Goal: Task Accomplishment & Management: Manage account settings

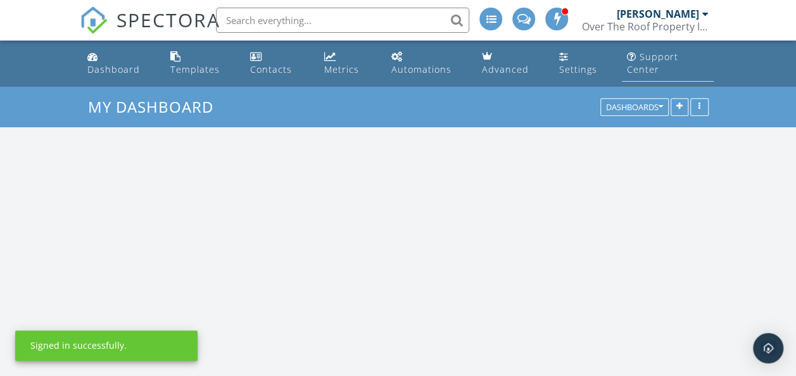
scroll to position [1172, 815]
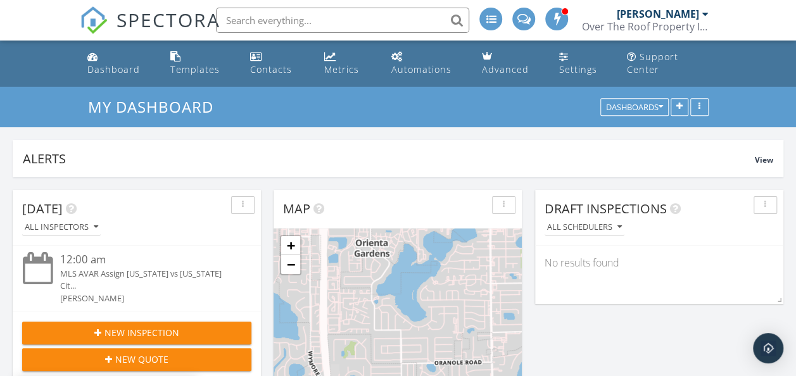
click at [677, 22] on div "Over The Roof Property Inspections" at bounding box center [645, 26] width 127 height 13
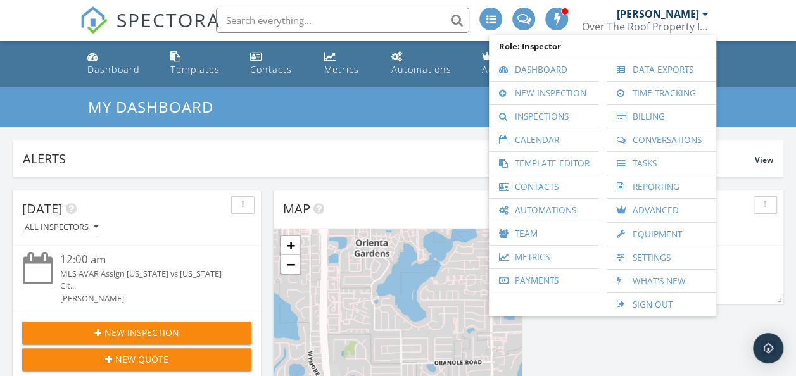
click at [771, 70] on ul "Dashboard Templates Contacts Metrics Automations Advanced Settings Support Cent…" at bounding box center [398, 64] width 796 height 46
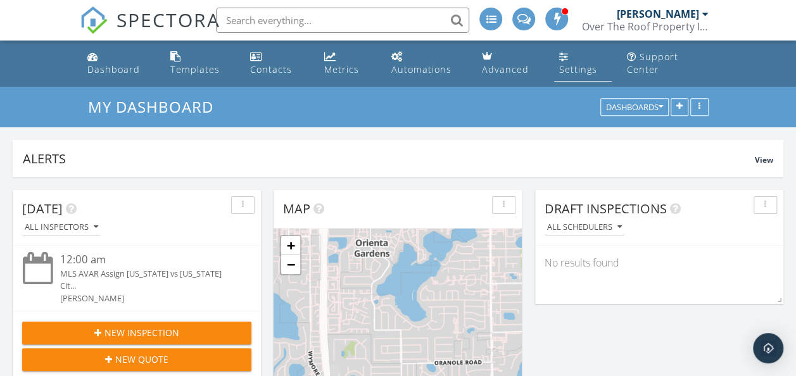
click at [579, 64] on div "Settings" at bounding box center [579, 69] width 38 height 12
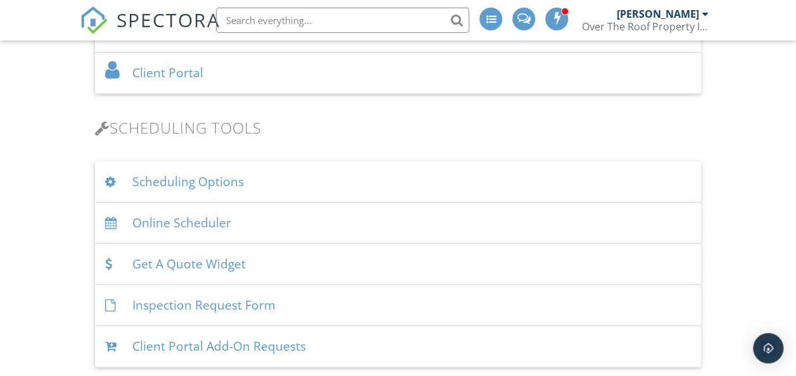
scroll to position [760, 0]
click at [205, 222] on div "Online Scheduler" at bounding box center [398, 220] width 607 height 41
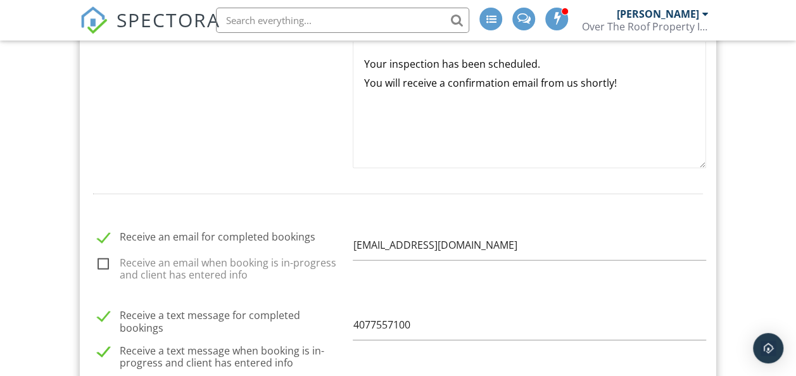
scroll to position [1584, 0]
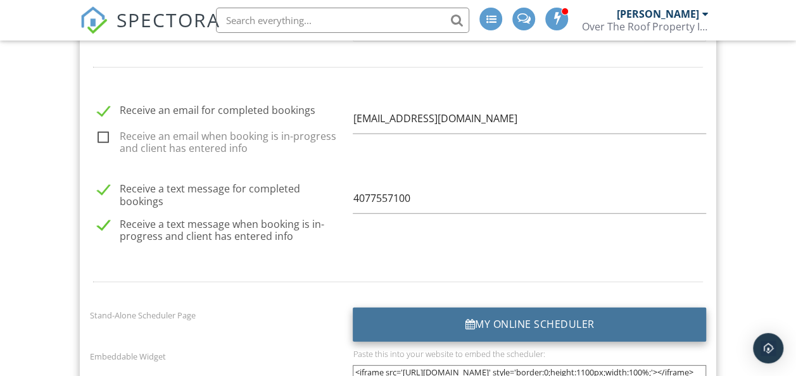
click at [532, 318] on div "My Online Scheduler" at bounding box center [530, 325] width 354 height 34
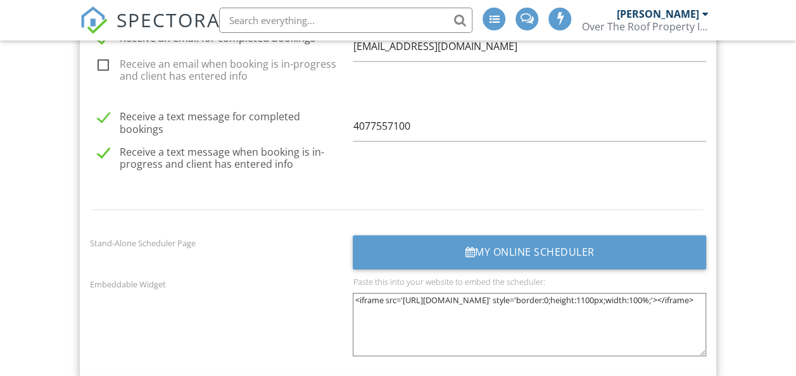
scroll to position [1679, 0]
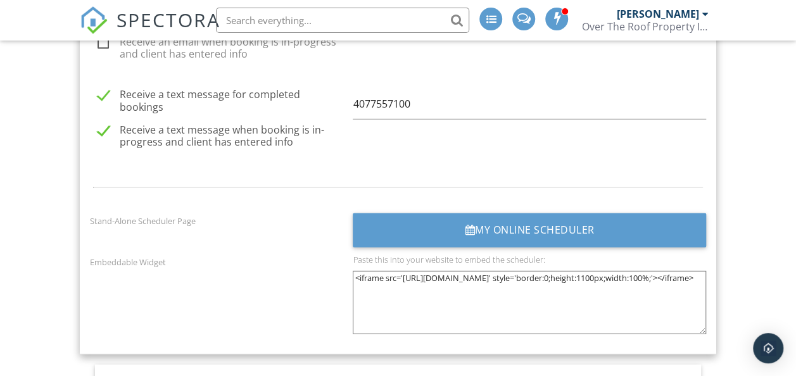
drag, startPoint x: 687, startPoint y: 281, endPoint x: 345, endPoint y: 268, distance: 342.4
click at [345, 268] on div "Embeddable Widget Paste this into your website to embed the scheduler: <iframe …" at bounding box center [398, 299] width 632 height 89
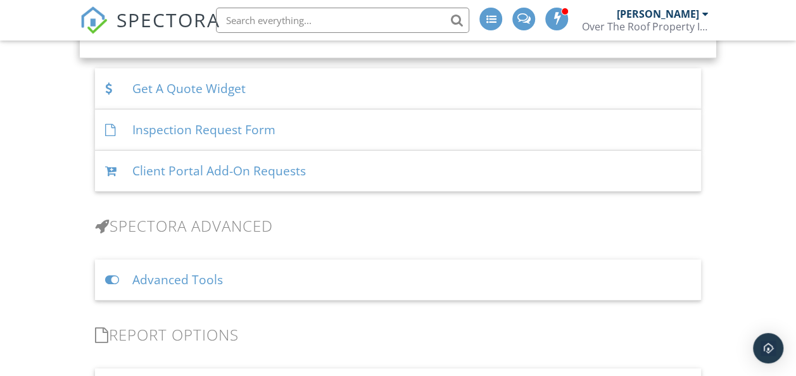
scroll to position [1933, 0]
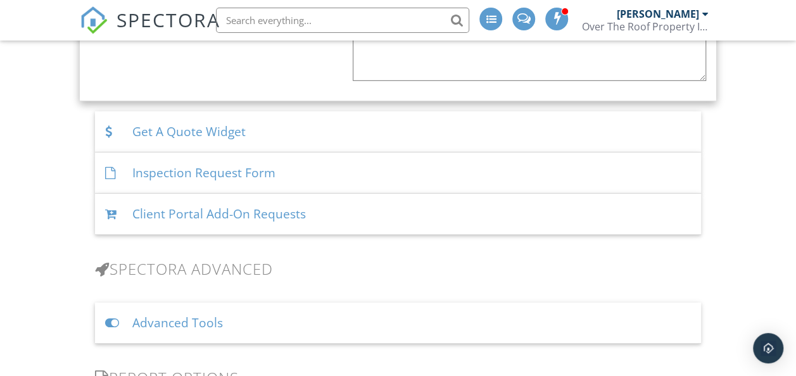
click at [200, 167] on div "Inspection Request Form" at bounding box center [398, 173] width 607 height 41
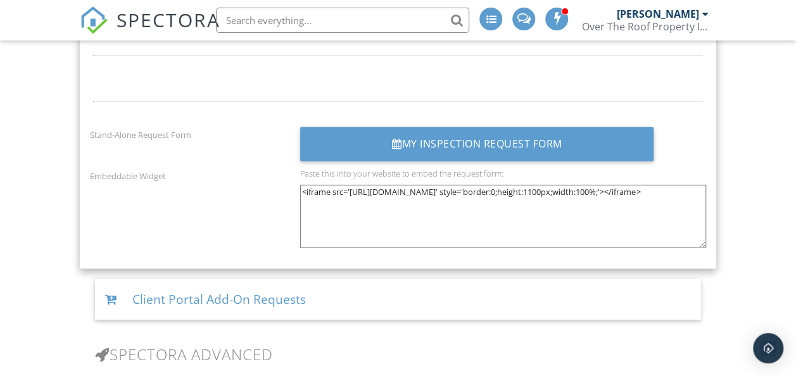
scroll to position [1869, 0]
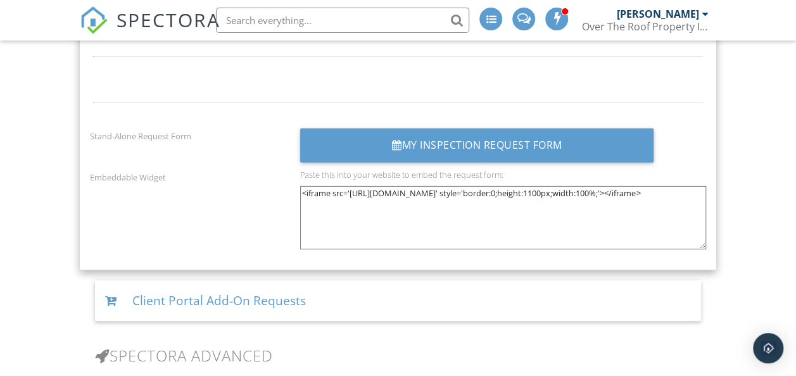
drag, startPoint x: 512, startPoint y: 201, endPoint x: 284, endPoint y: 189, distance: 228.4
click at [284, 189] on div "Embeddable Widget Paste this into your website to embed the request form: <ifra…" at bounding box center [398, 214] width 632 height 89
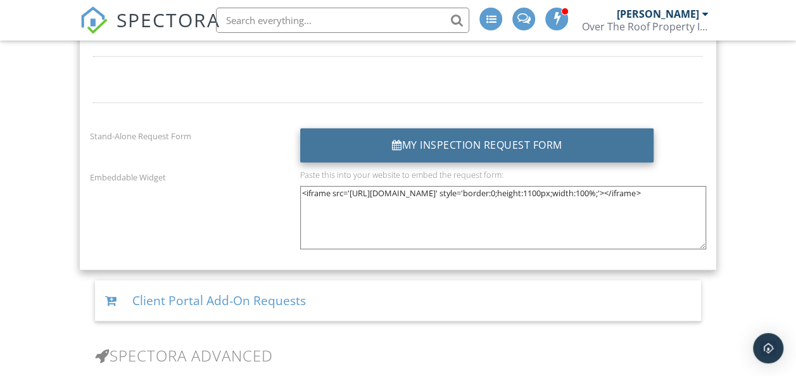
click at [522, 143] on div "My Inspection Request Form" at bounding box center [477, 146] width 354 height 34
